Goal: Register for event/course

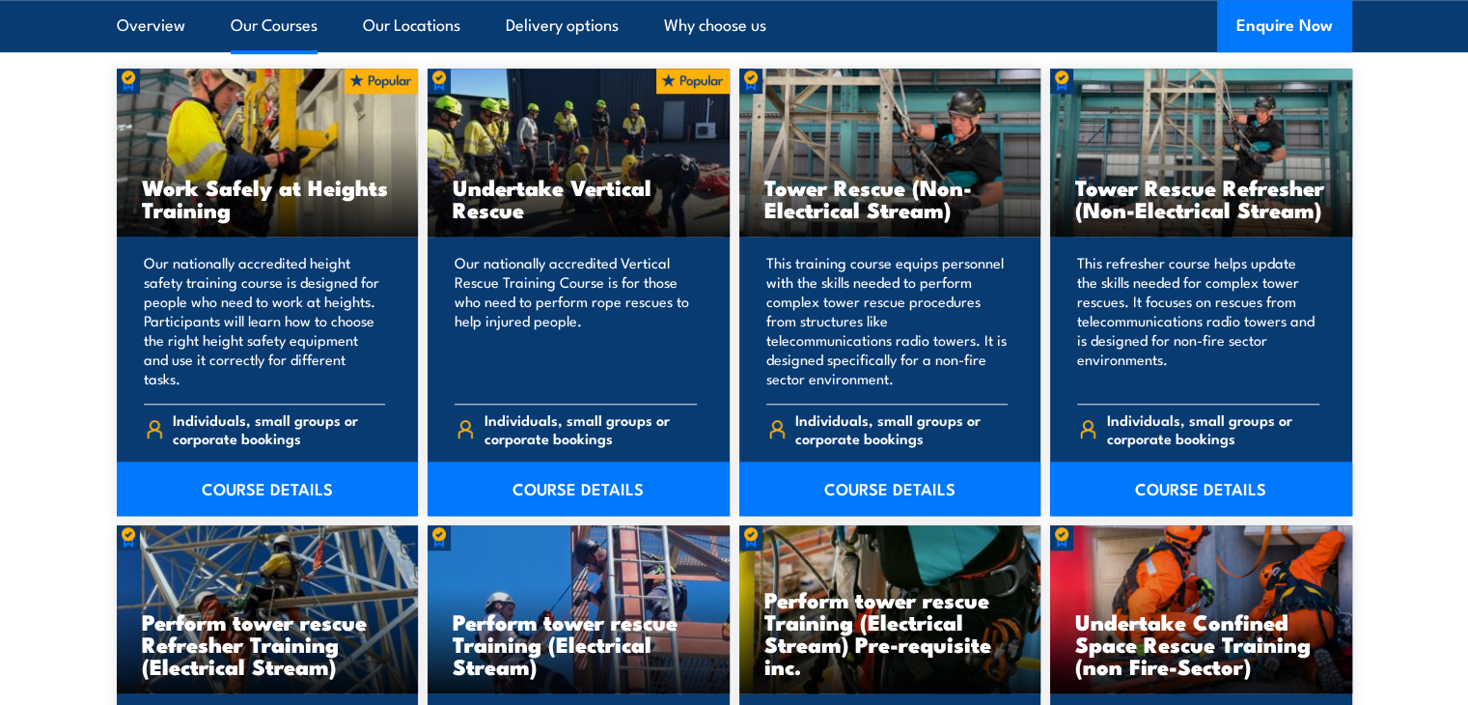
scroll to position [1545, 0]
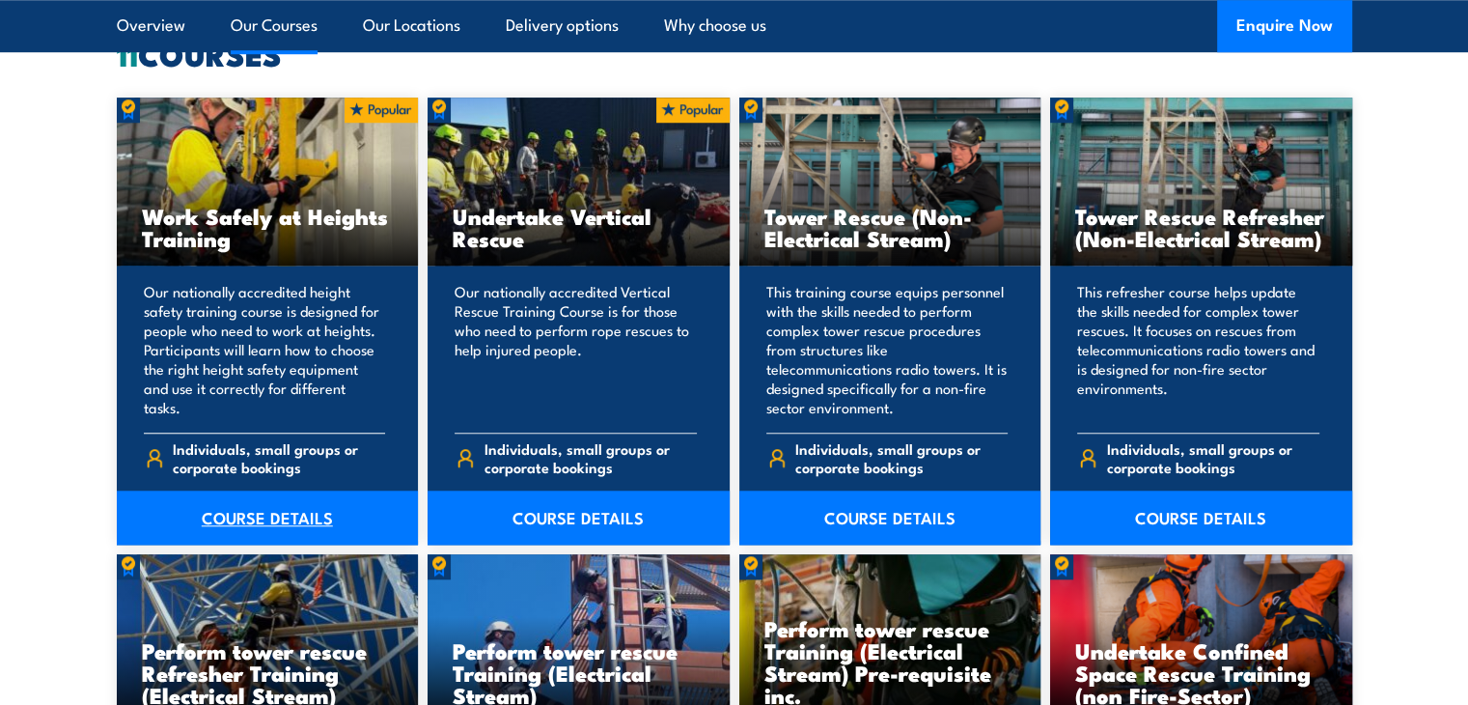
click at [278, 515] on link "COURSE DETAILS" at bounding box center [268, 517] width 302 height 54
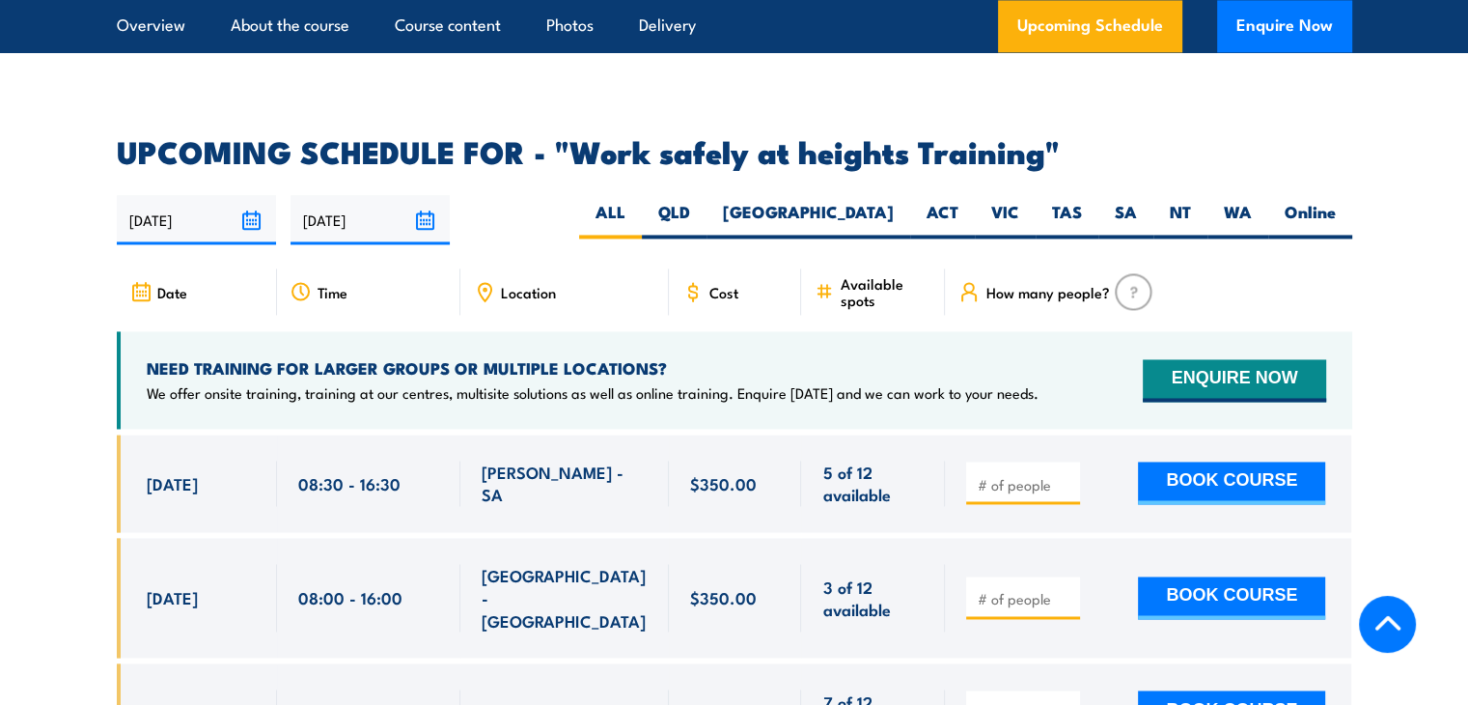
scroll to position [2992, 0]
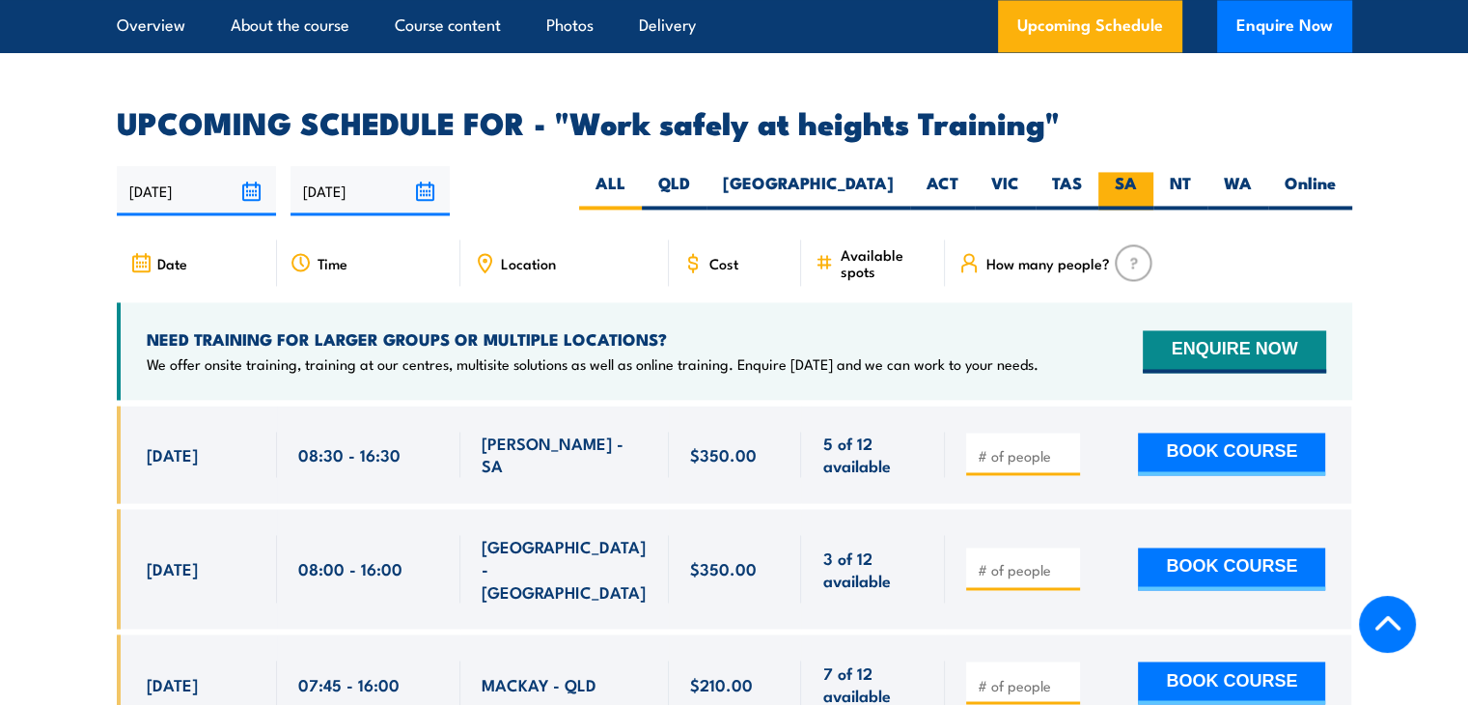
click at [1124, 172] on label "SA" at bounding box center [1126, 191] width 55 height 38
click at [1137, 172] on input "SA" at bounding box center [1143, 178] width 13 height 13
radio input "true"
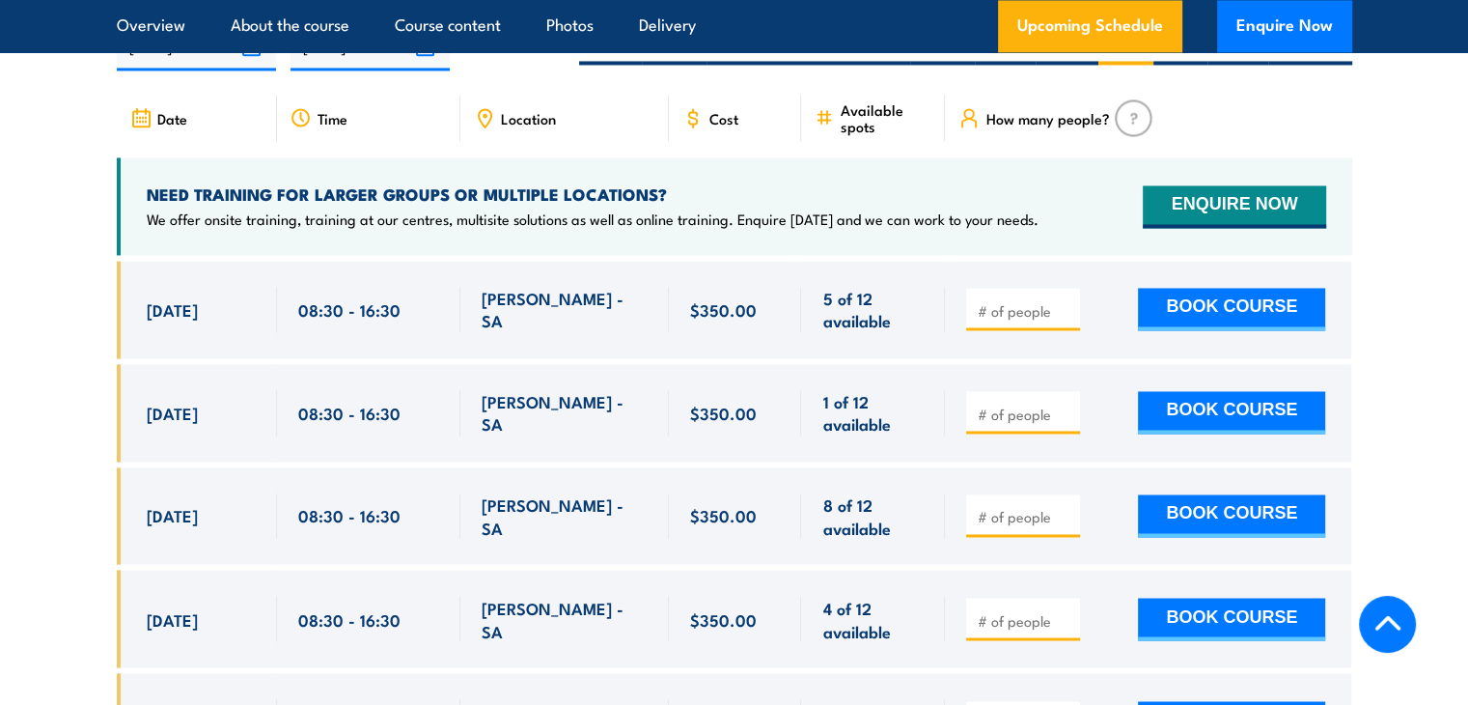
scroll to position [3167, 0]
